Goal: Find contact information: Obtain details needed to contact an individual or organization

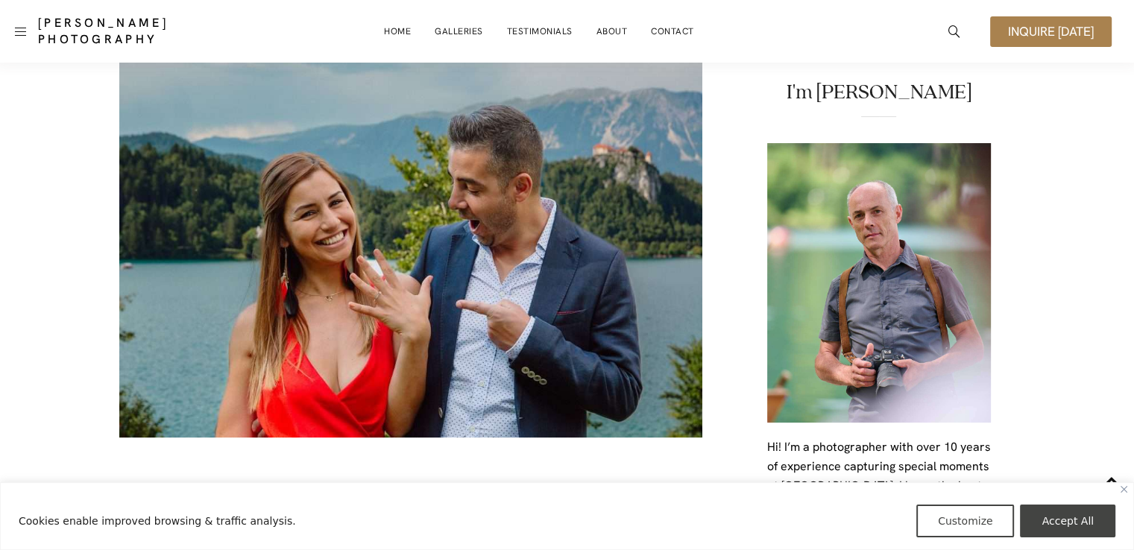
scroll to position [66, 0]
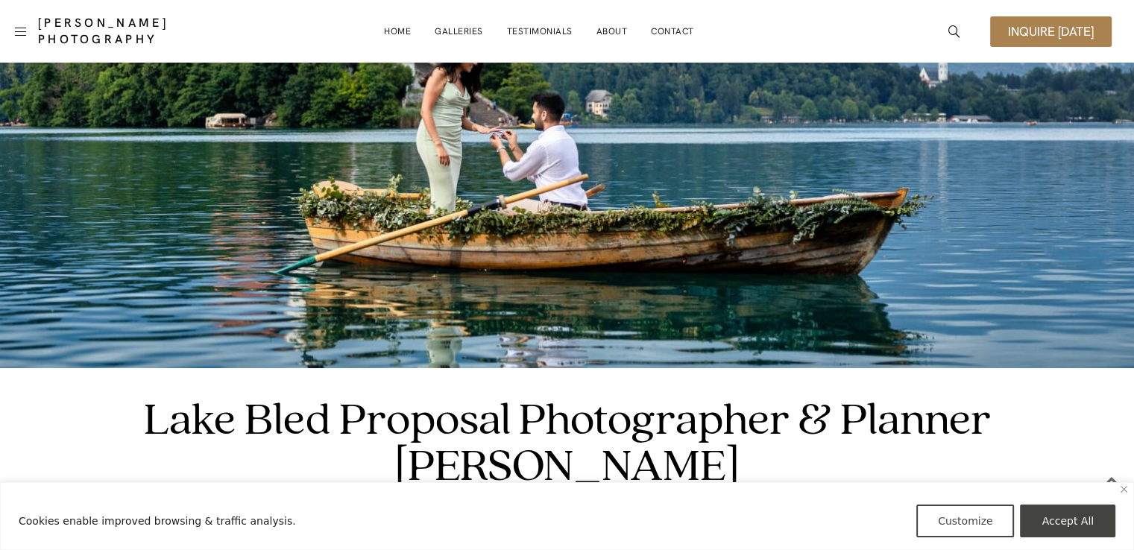
scroll to position [113, 0]
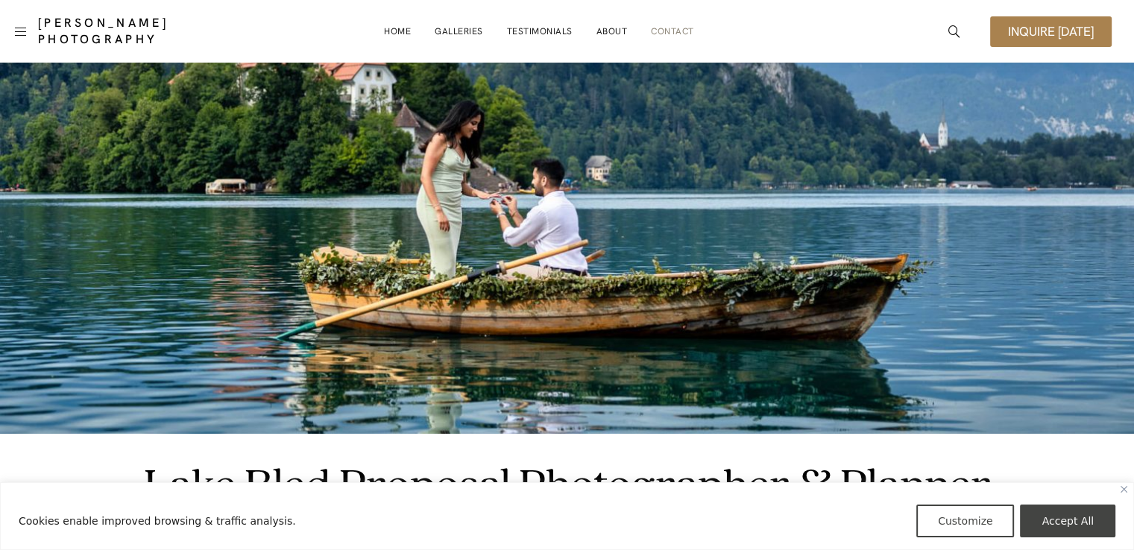
click at [679, 27] on link "Contact" at bounding box center [672, 31] width 43 height 30
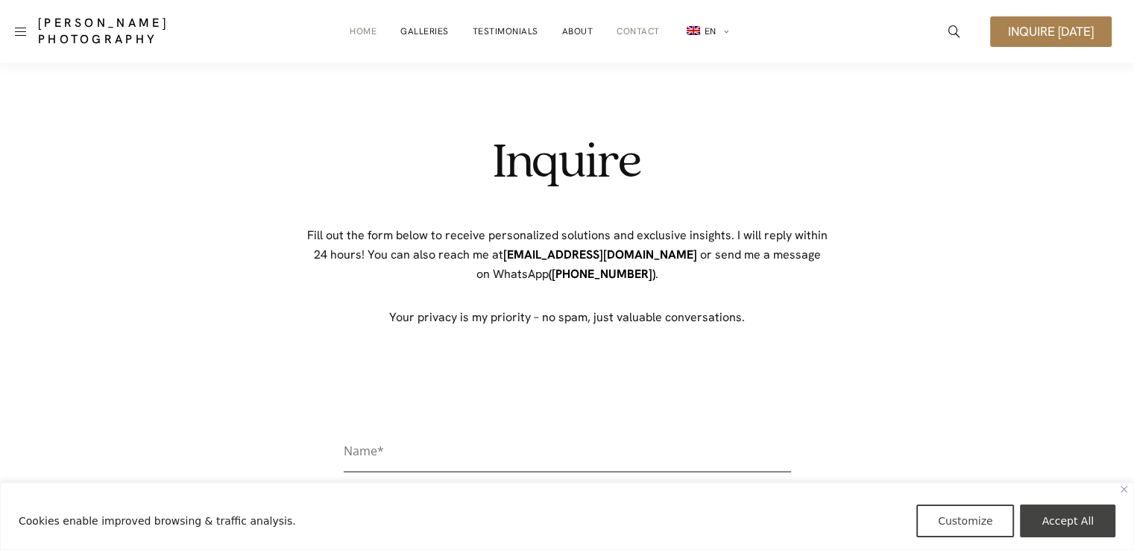
click at [370, 28] on link "Home" at bounding box center [363, 31] width 27 height 30
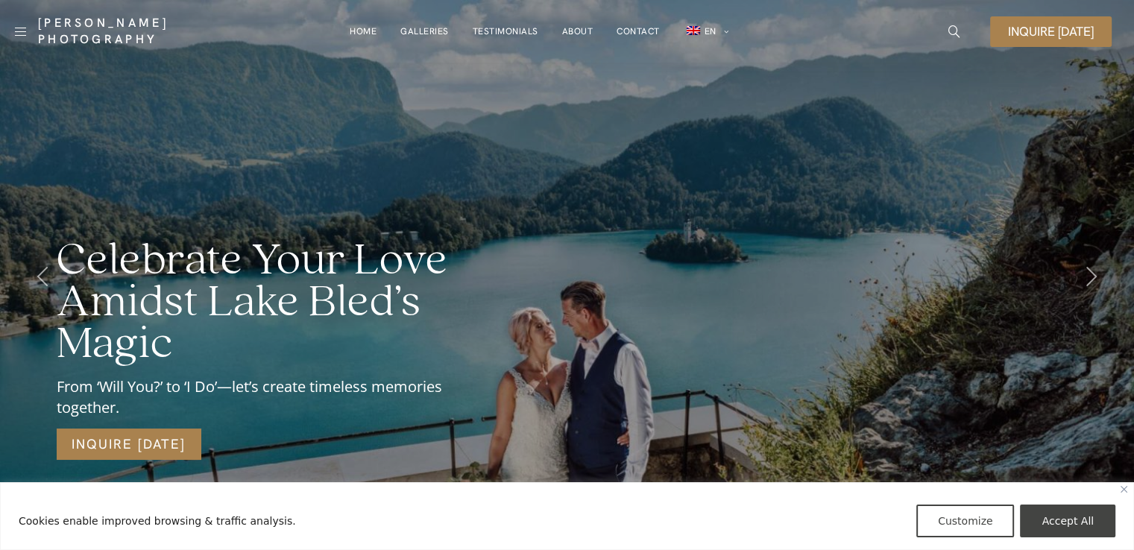
click at [439, 30] on link "Galleries" at bounding box center [425, 31] width 48 height 30
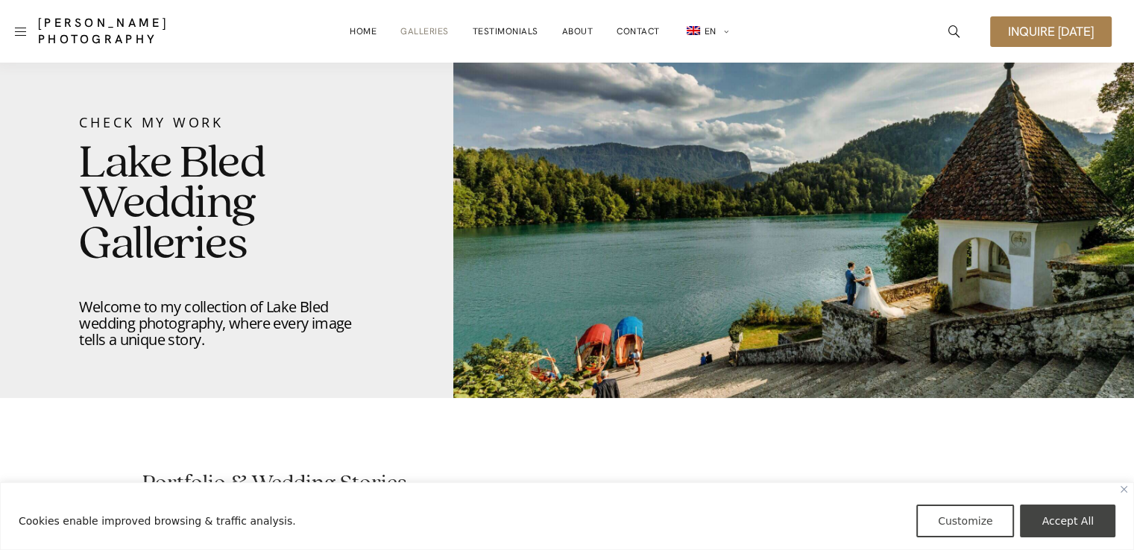
click at [1008, 37] on span "Inquire [DATE]" at bounding box center [1051, 31] width 86 height 13
click at [1023, 29] on span "Inquire [DATE]" at bounding box center [1051, 31] width 86 height 13
click at [1083, 34] on span "Inquire [DATE]" at bounding box center [1051, 31] width 86 height 13
click at [1071, 527] on button "Accept All" at bounding box center [1067, 521] width 95 height 33
checkbox input "true"
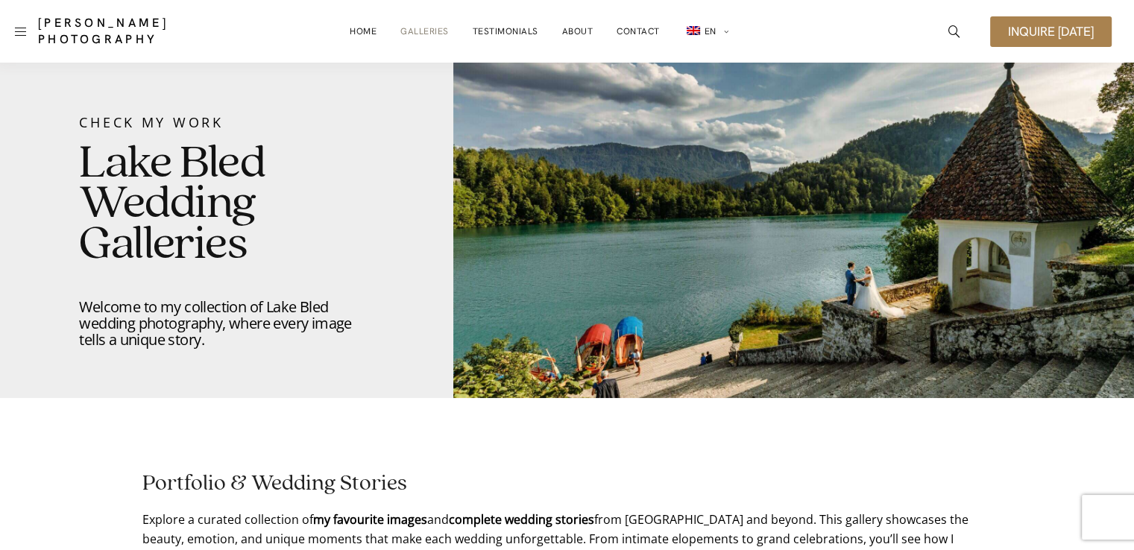
click at [1056, 25] on span "Inquire [DATE]" at bounding box center [1051, 31] width 86 height 13
click at [368, 22] on link "Home" at bounding box center [363, 31] width 27 height 30
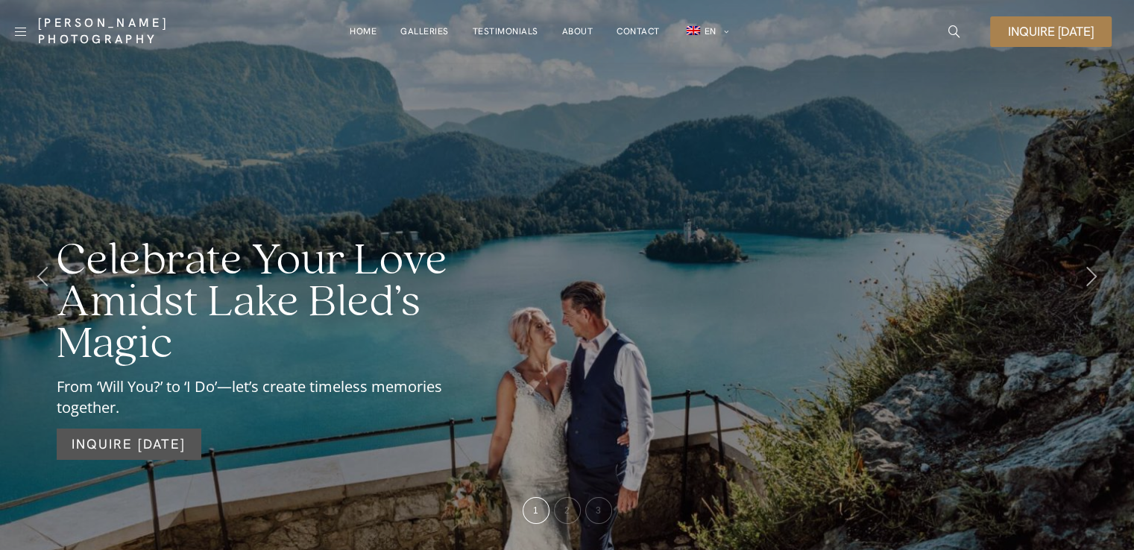
click at [176, 448] on link "Inquire [DATE]" at bounding box center [129, 444] width 144 height 31
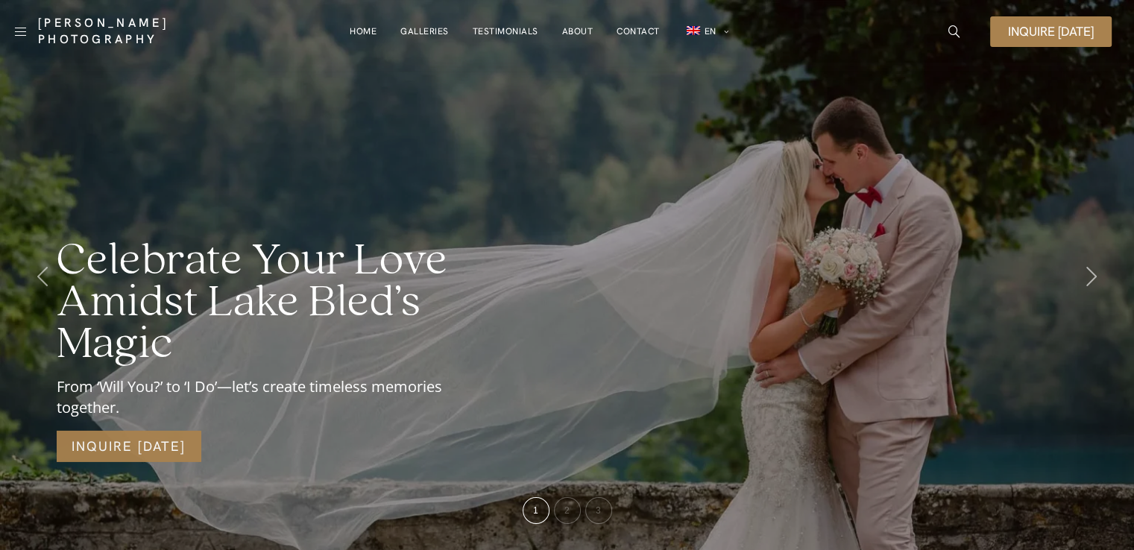
click at [515, 30] on link "Testimonials" at bounding box center [505, 31] width 66 height 30
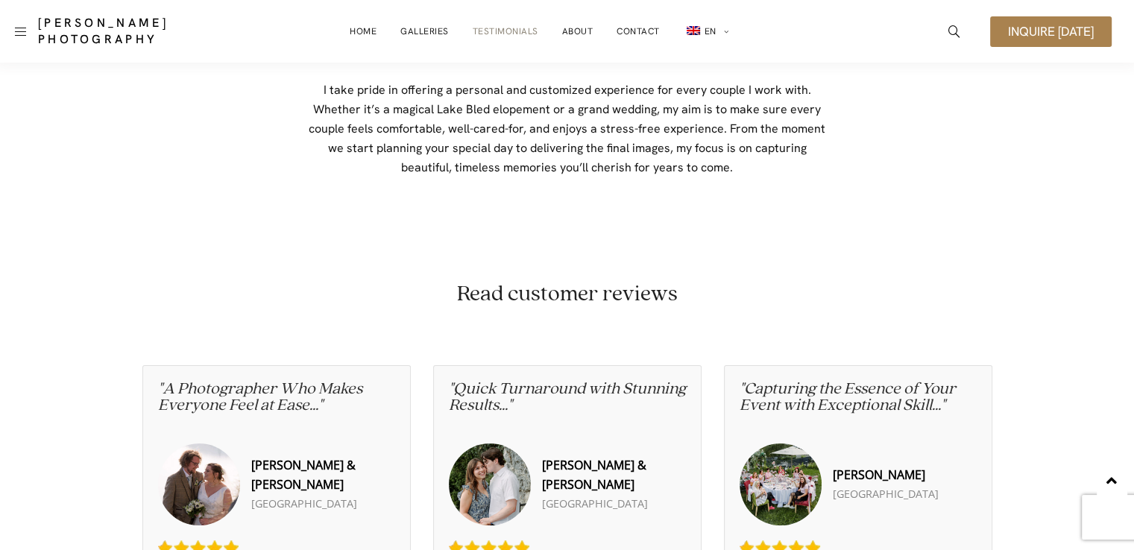
scroll to position [87, 0]
